Goal: Communication & Community: Participate in discussion

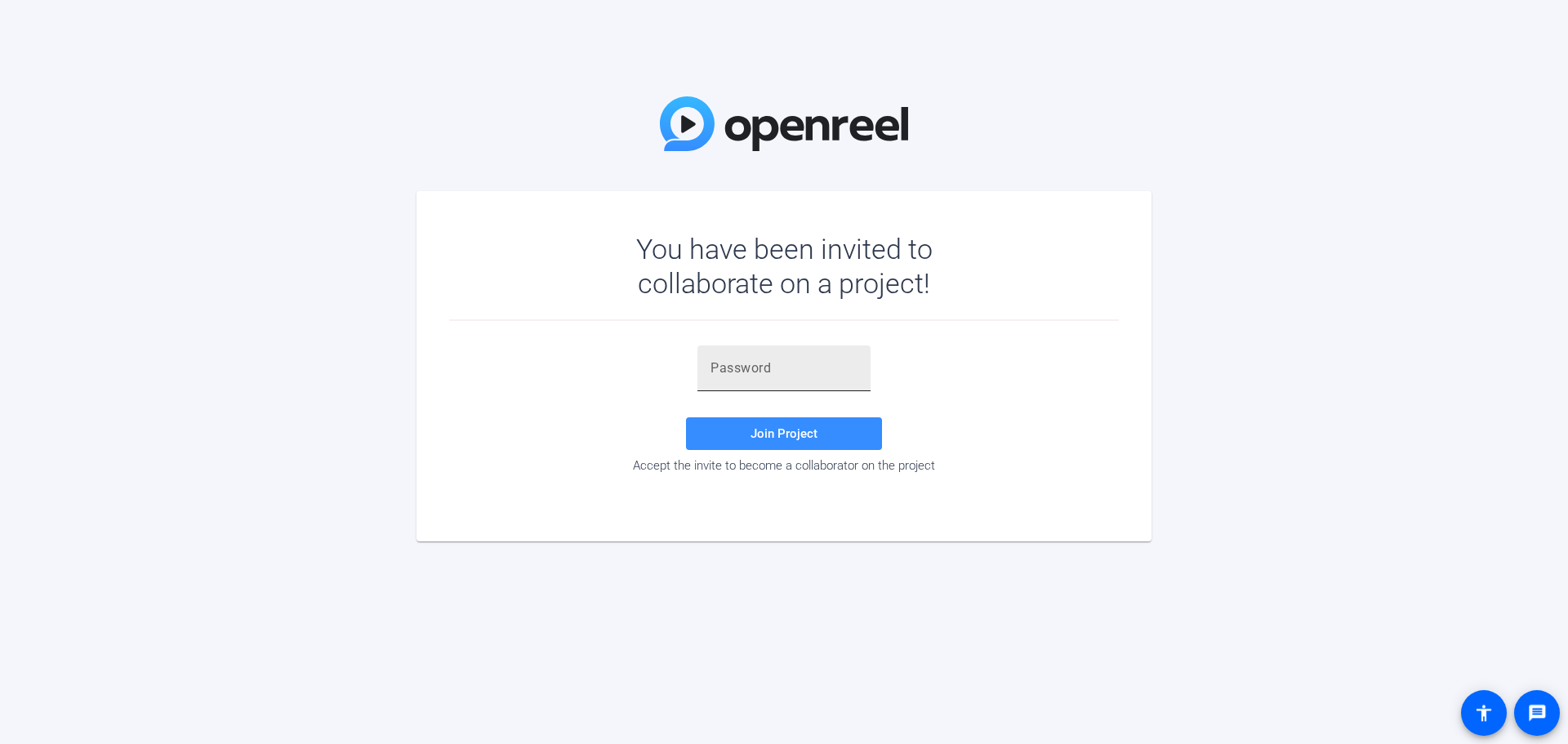
click at [755, 370] on input "text" at bounding box center [784, 367] width 147 height 19
type input "D"
type input "EDccR("
click at [736, 426] on span at bounding box center [784, 433] width 196 height 39
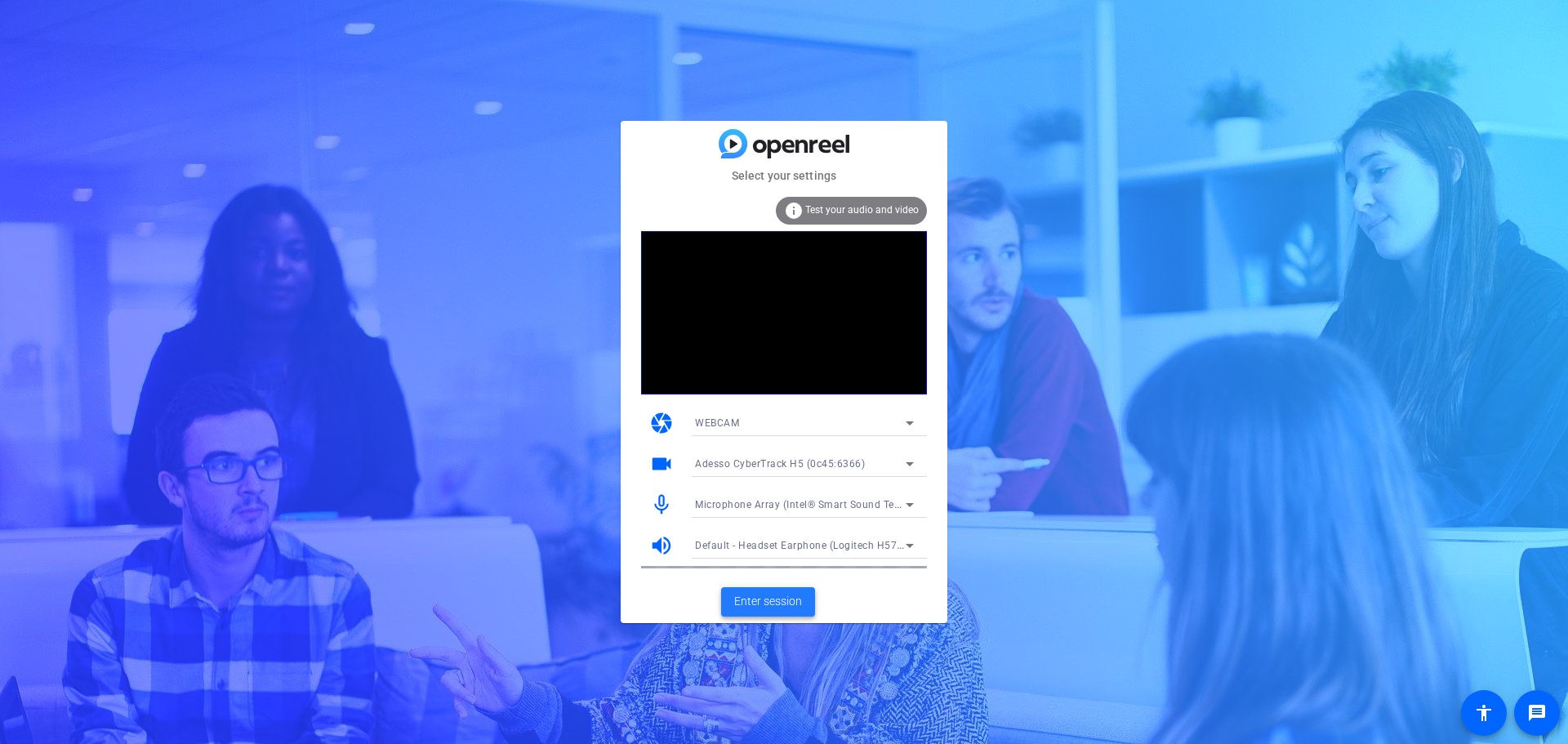
click at [766, 515] on span "Enter session" at bounding box center [767, 601] width 68 height 18
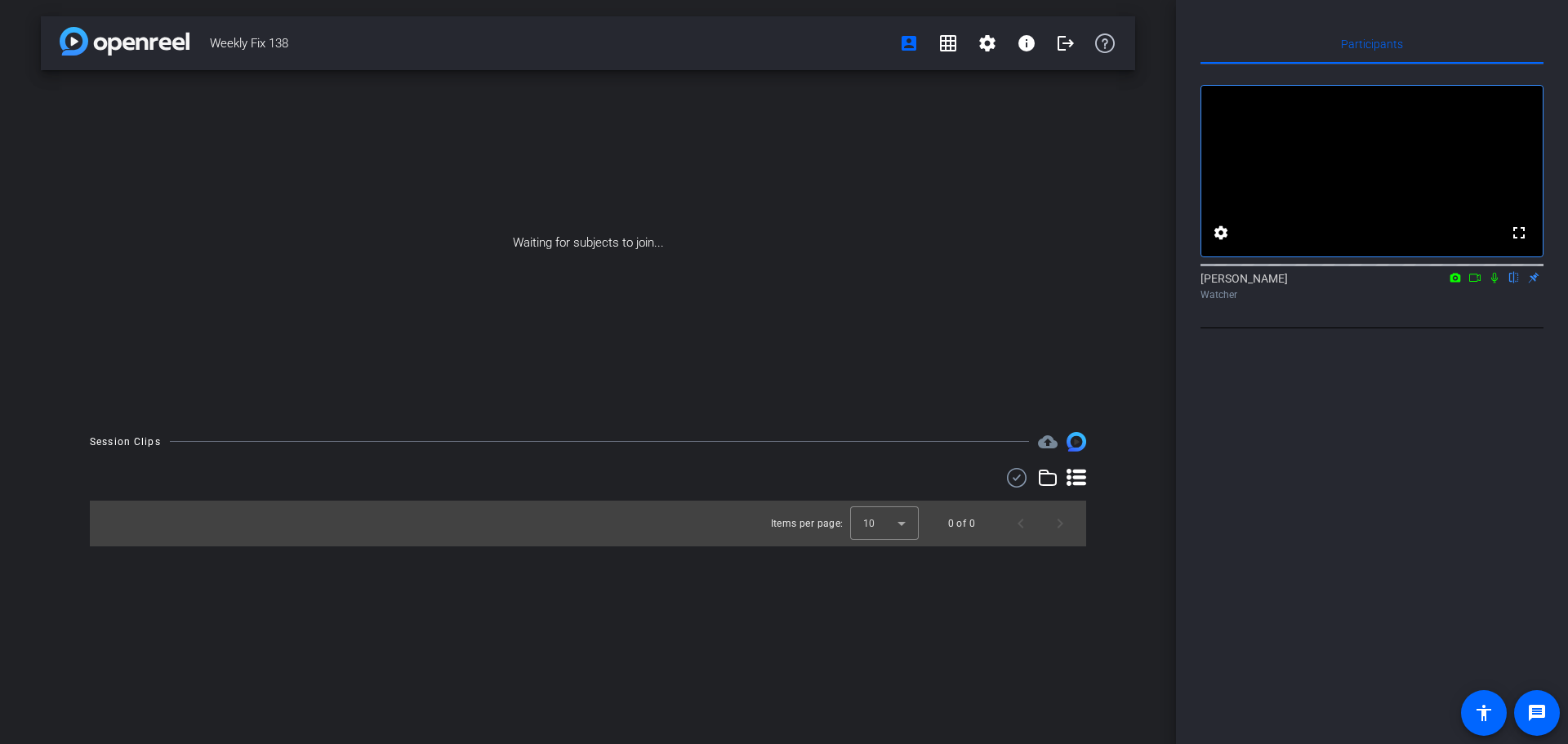
click at [1037, 283] on icon at bounding box center [1494, 278] width 6 height 10
click at [1037, 281] on icon at bounding box center [1475, 278] width 11 height 8
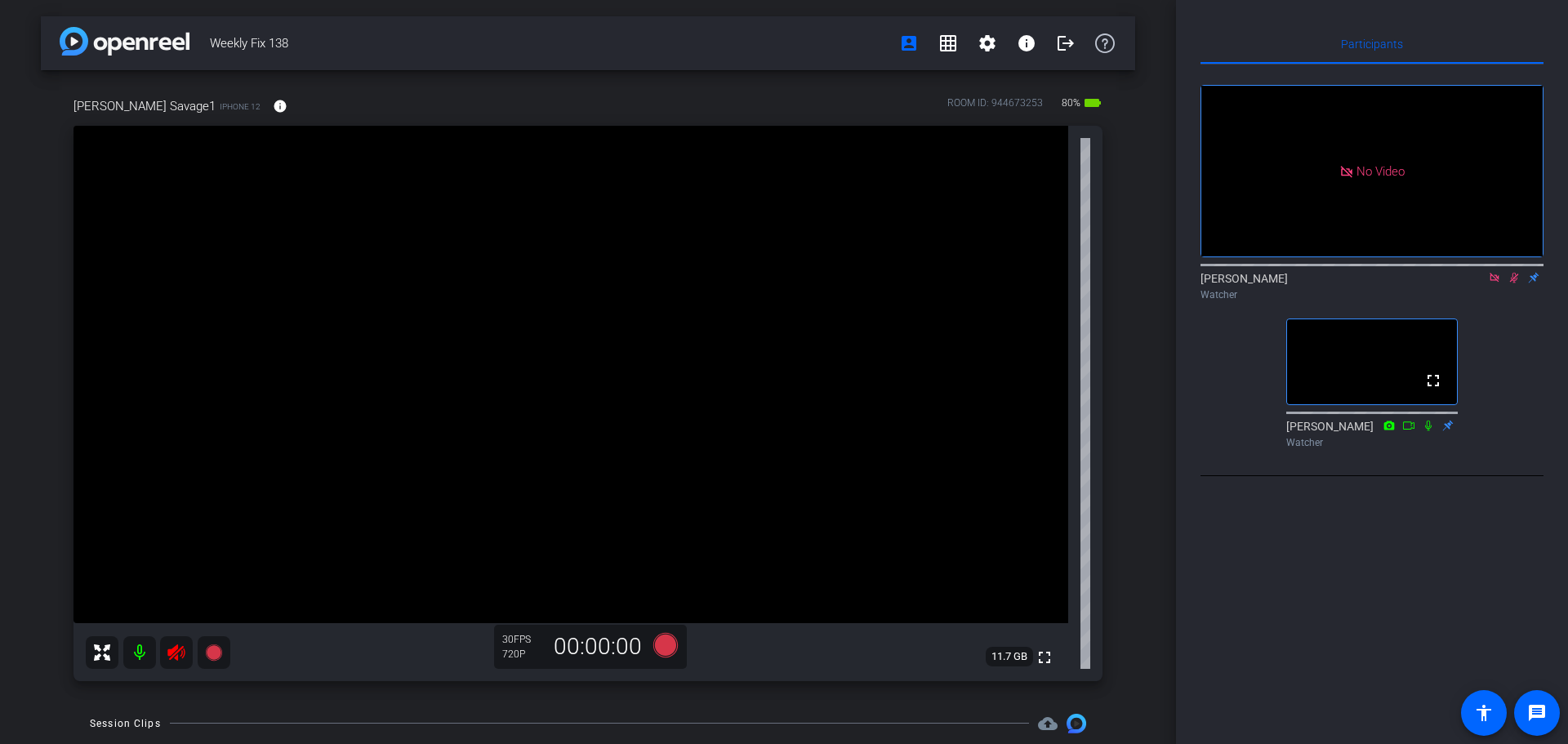
click at [1037, 283] on icon at bounding box center [1494, 278] width 13 height 11
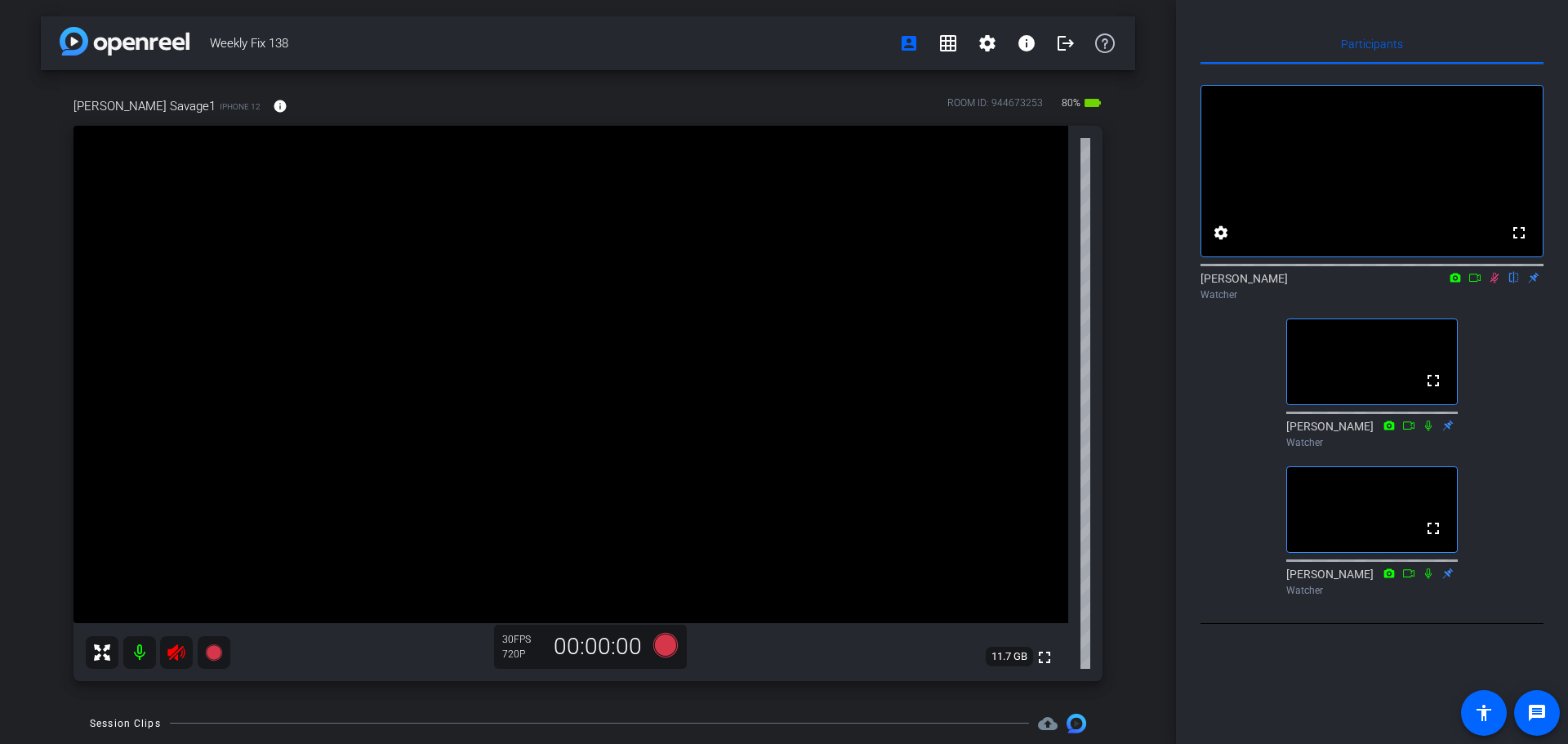
click at [1037, 283] on icon at bounding box center [1494, 278] width 13 height 11
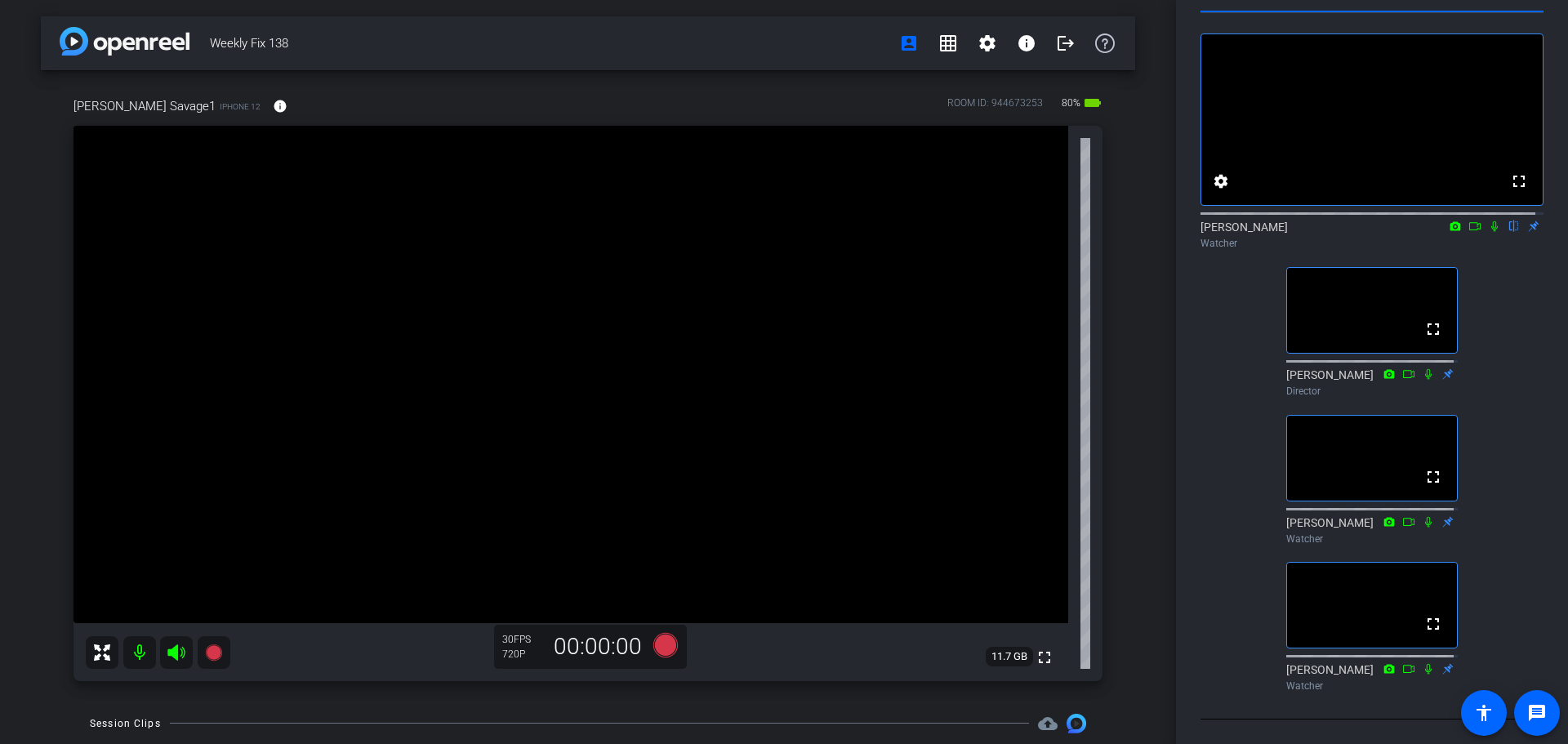
scroll to position [93, 0]
drag, startPoint x: 1487, startPoint y: 200, endPoint x: 1484, endPoint y: 236, distance: 36.1
click at [1037, 220] on icon at bounding box center [1494, 226] width 13 height 11
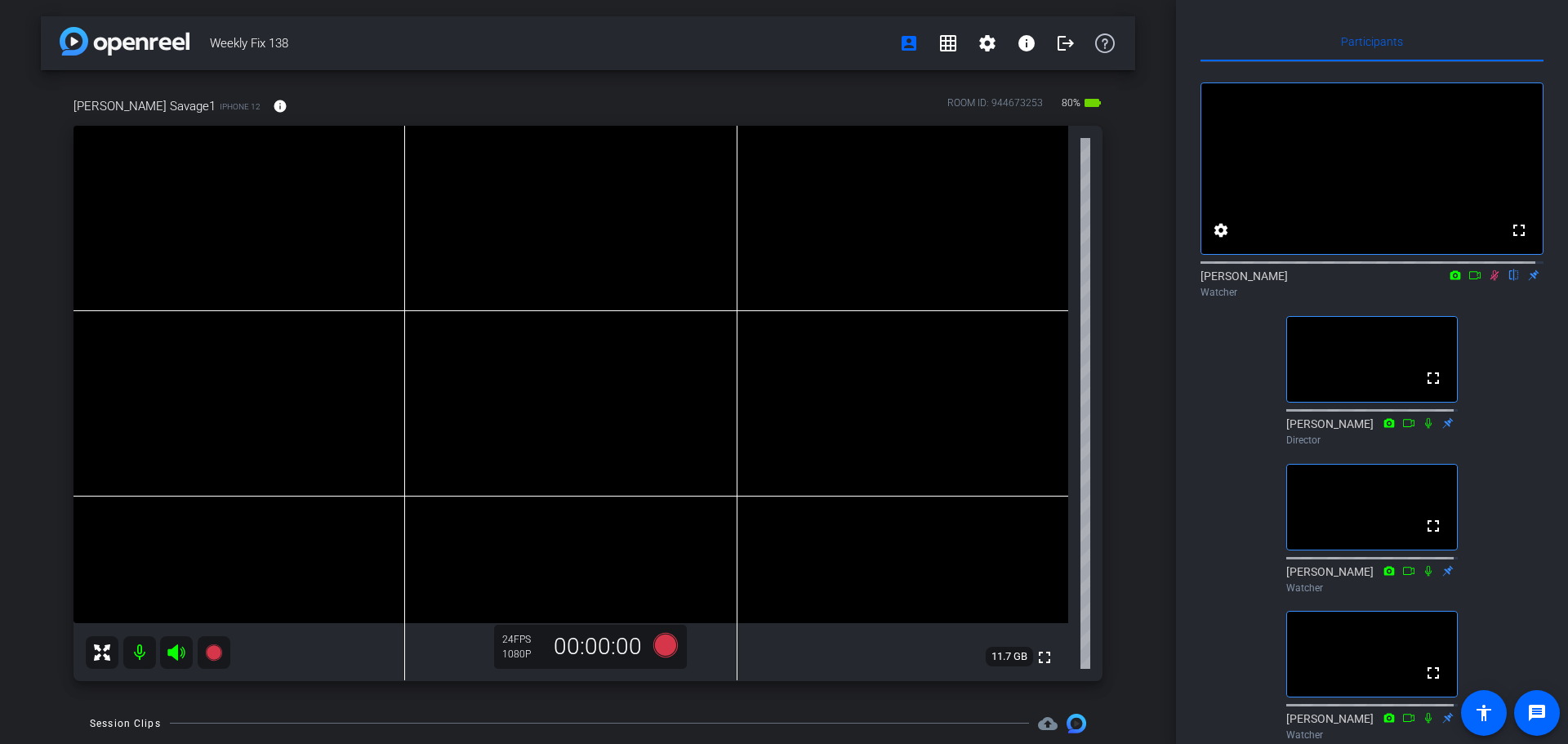
scroll to position [0, 0]
click at [1037, 283] on icon at bounding box center [1494, 278] width 13 height 11
click at [1037, 283] on icon at bounding box center [1495, 278] width 9 height 10
click at [1037, 283] on icon at bounding box center [1494, 278] width 6 height 10
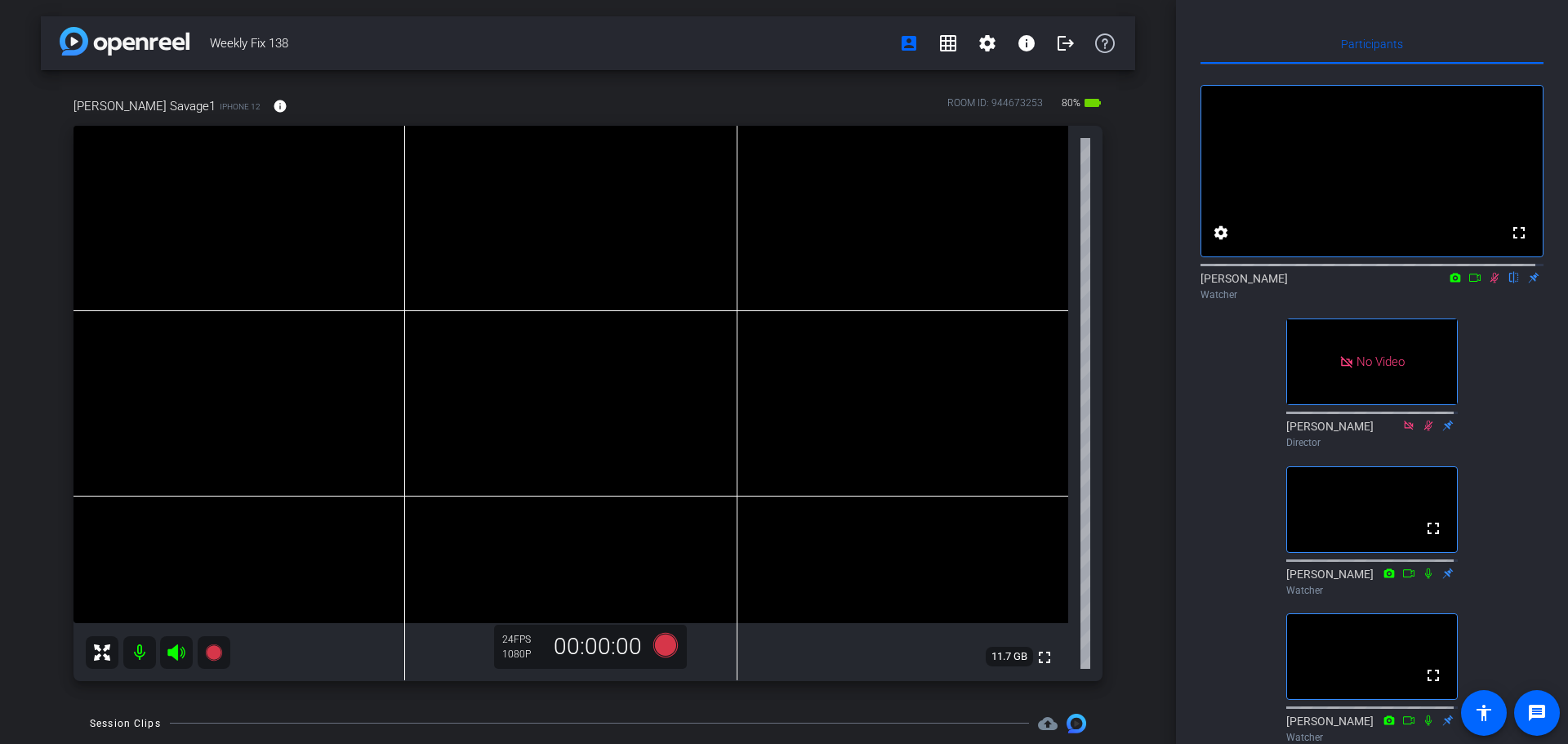
click at [1037, 283] on icon at bounding box center [1494, 278] width 13 height 11
click at [1037, 283] on icon at bounding box center [1494, 278] width 6 height 10
click at [1037, 283] on icon at bounding box center [1475, 278] width 13 height 11
click at [1037, 283] on icon at bounding box center [1494, 278] width 13 height 11
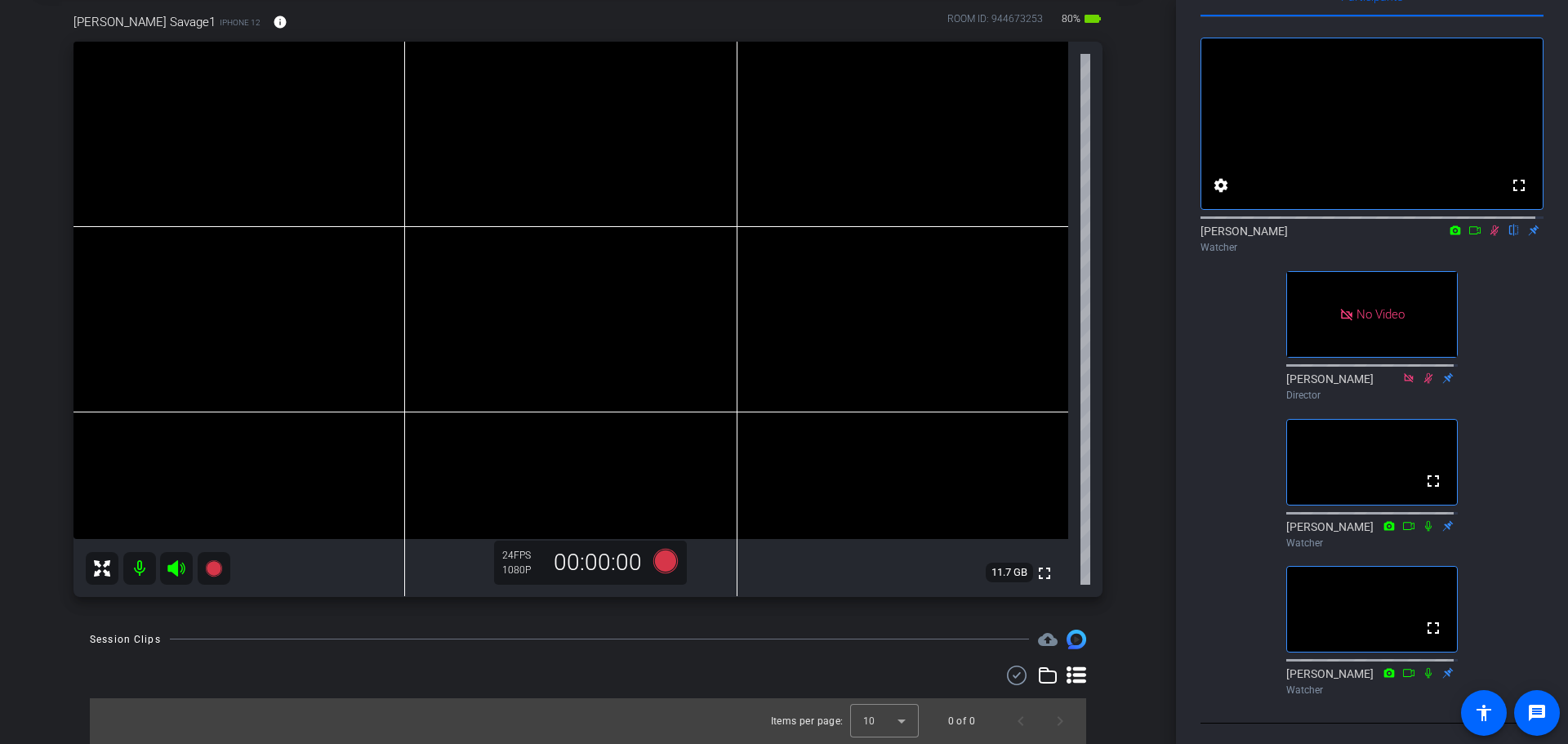
scroll to position [93, 0]
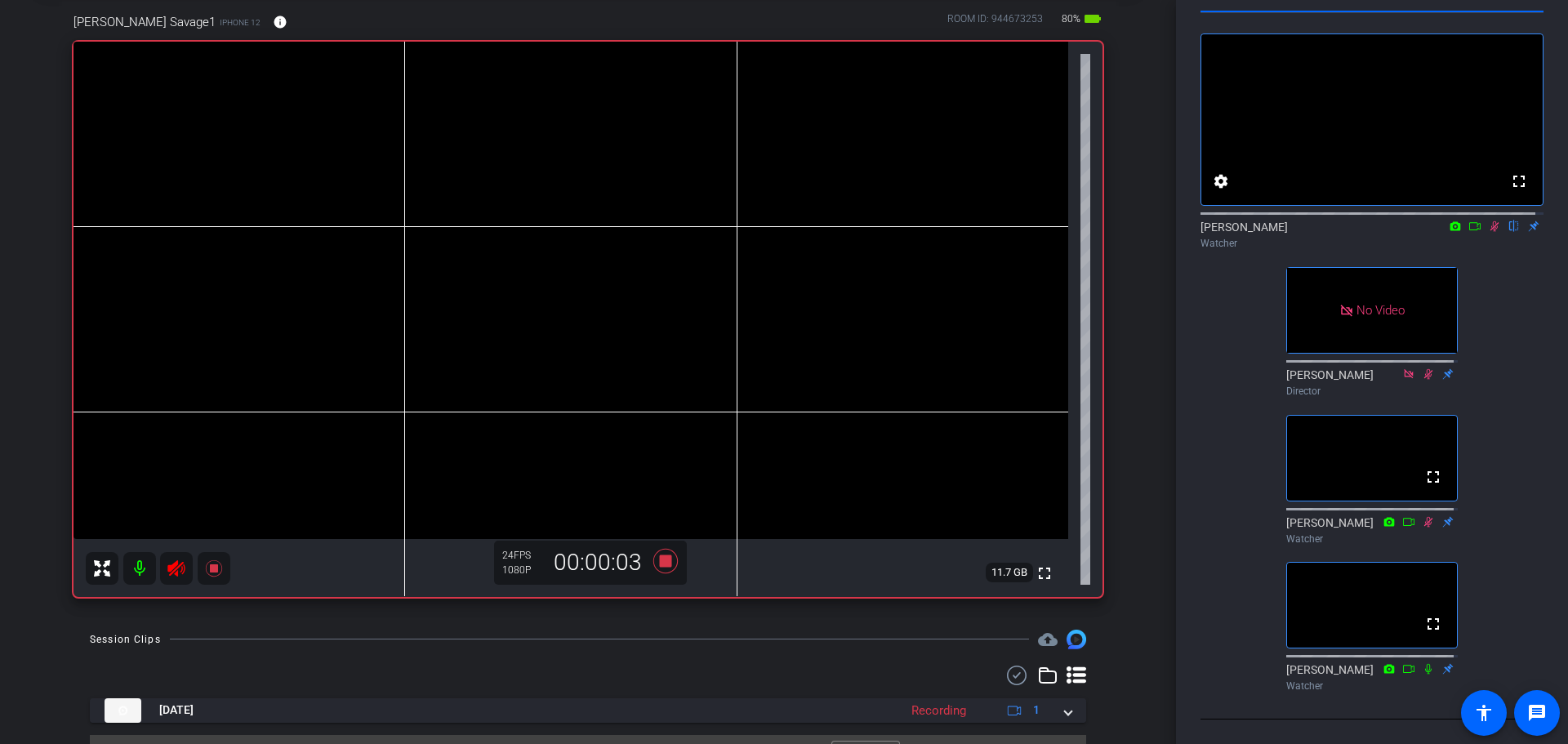
click at [1037, 220] on icon at bounding box center [1475, 226] width 13 height 11
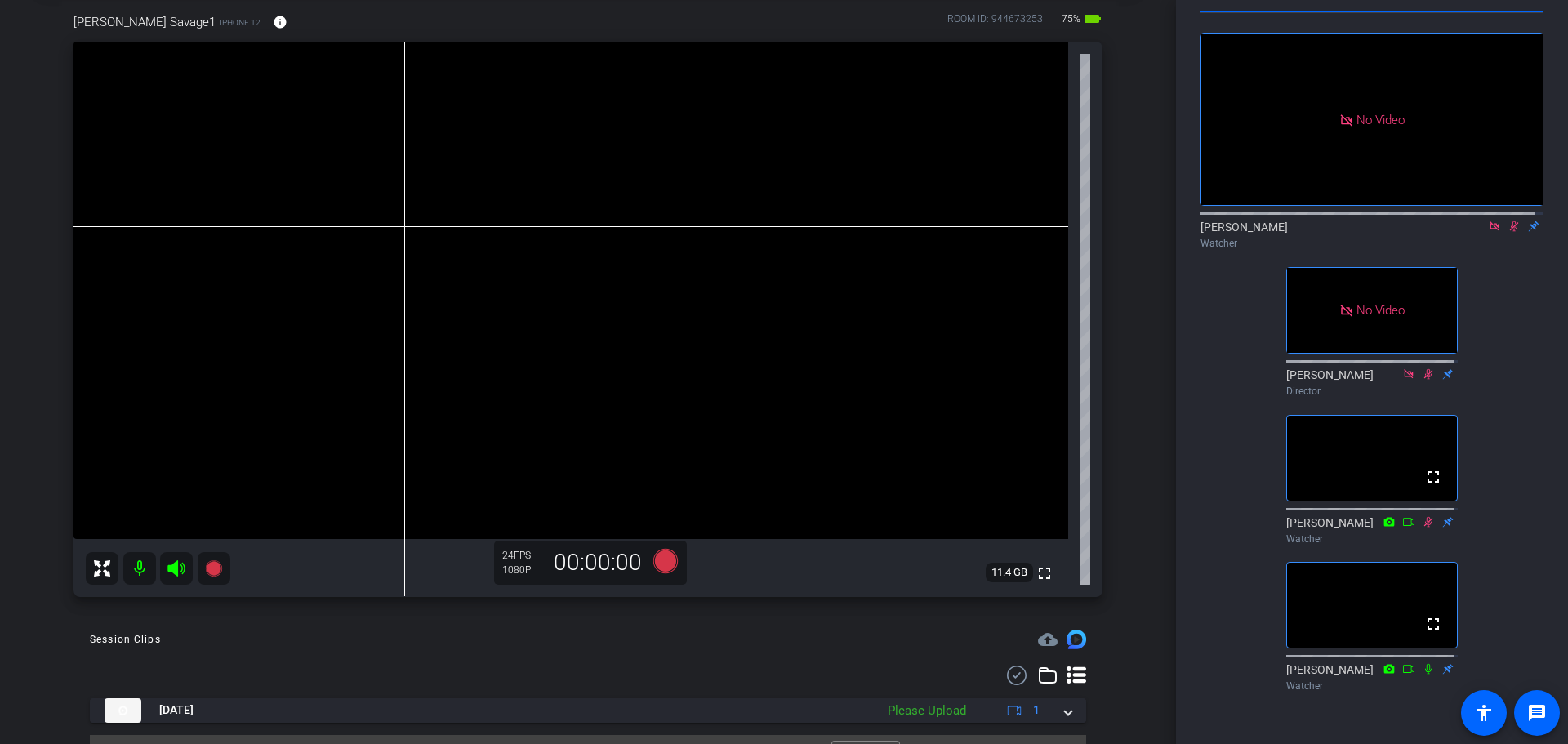
click at [1037, 220] on icon at bounding box center [1494, 226] width 13 height 11
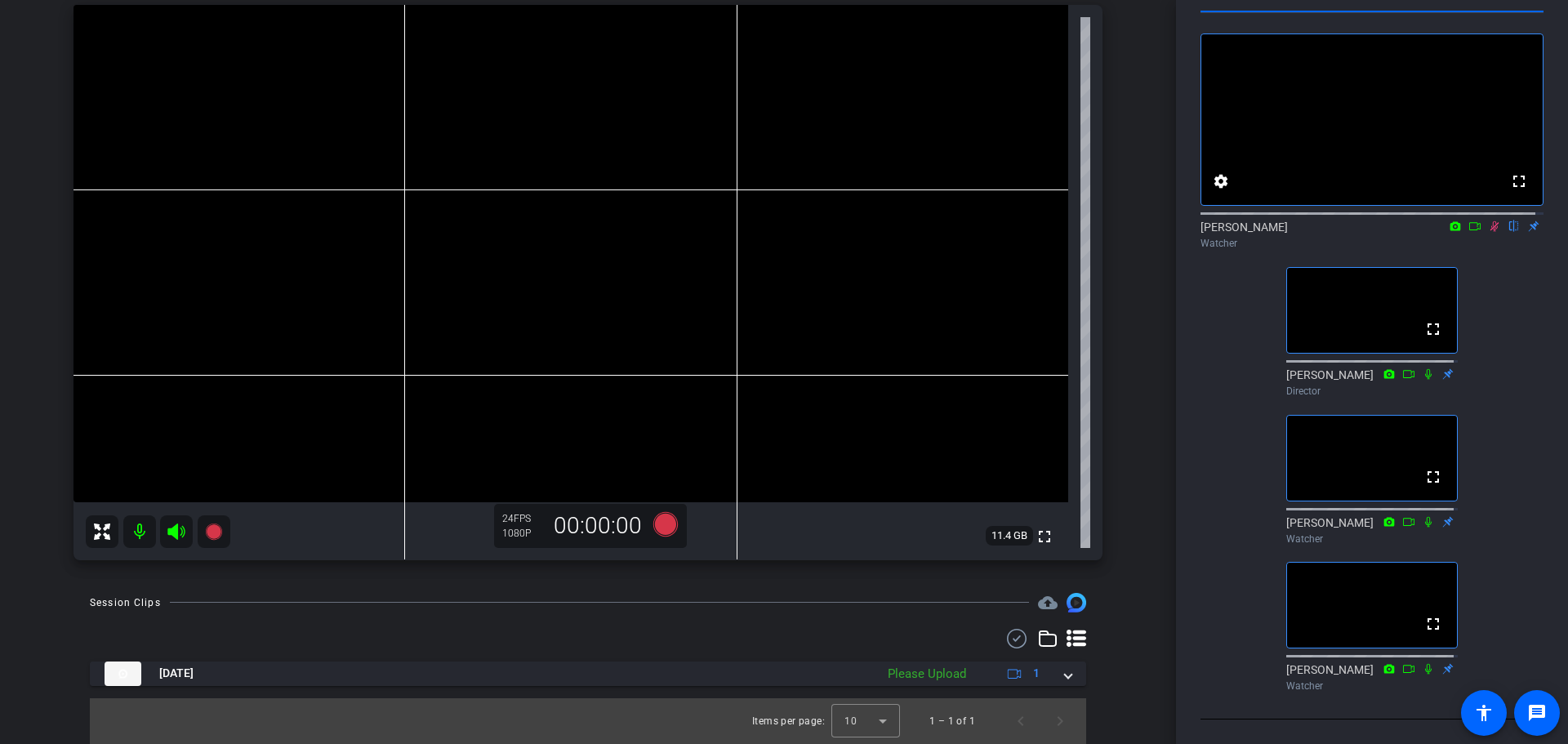
scroll to position [0, 0]
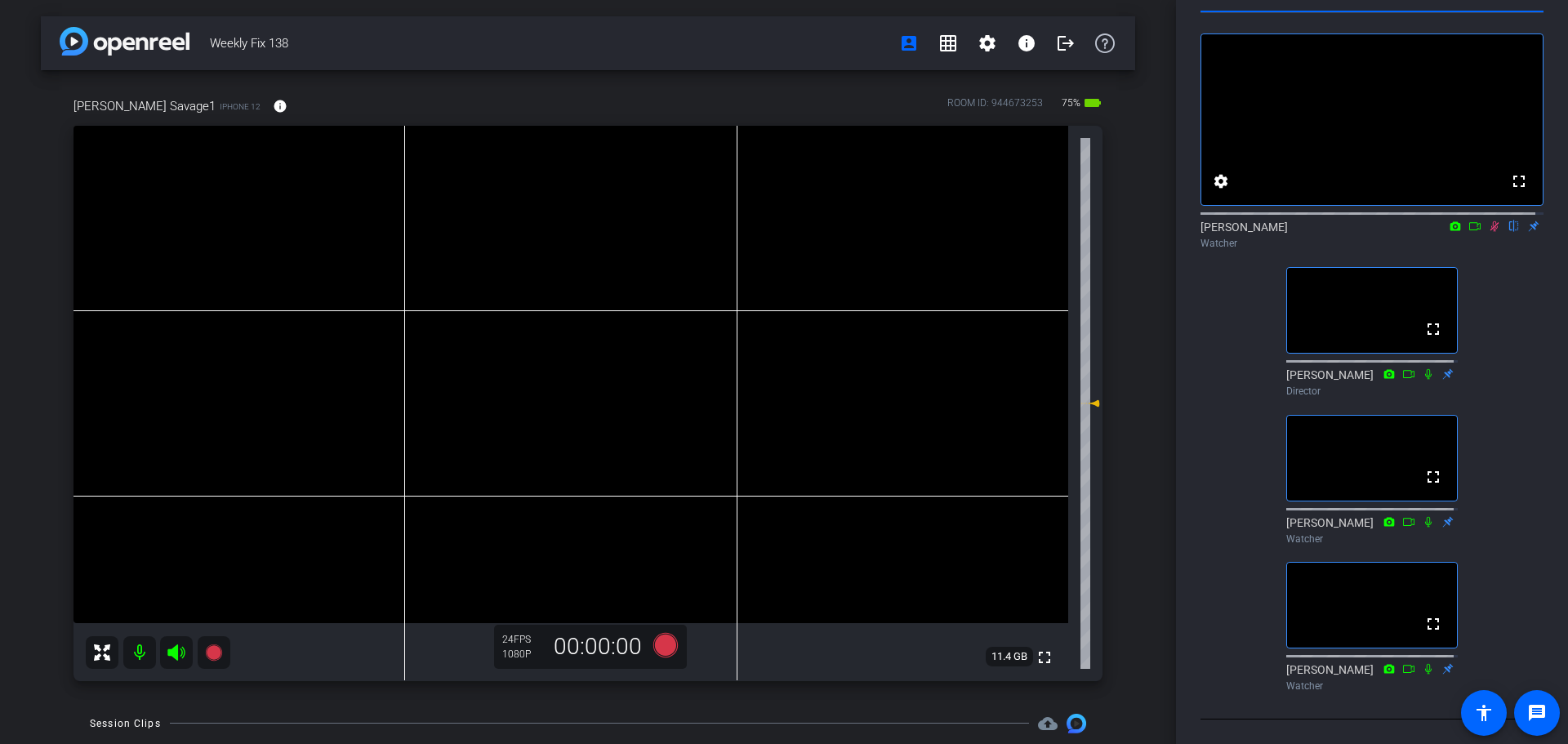
drag, startPoint x: 1463, startPoint y: 204, endPoint x: 1515, endPoint y: 304, distance: 112.7
click at [1037, 220] on icon at bounding box center [1475, 226] width 13 height 11
click at [1037, 218] on mat-icon at bounding box center [1494, 226] width 19 height 15
